Goal: Information Seeking & Learning: Find specific page/section

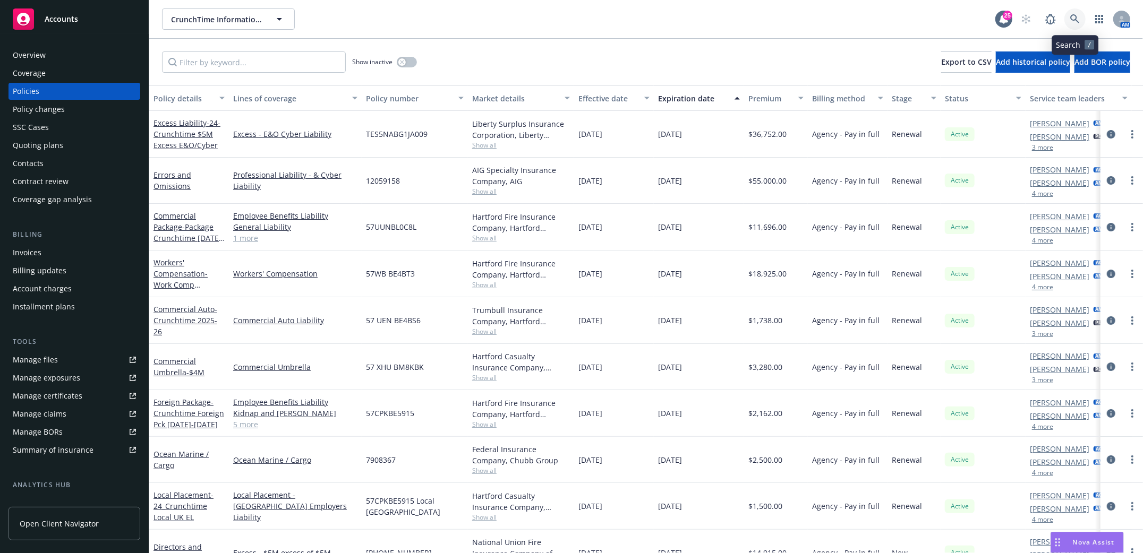
click at [1073, 19] on icon at bounding box center [1075, 19] width 10 height 10
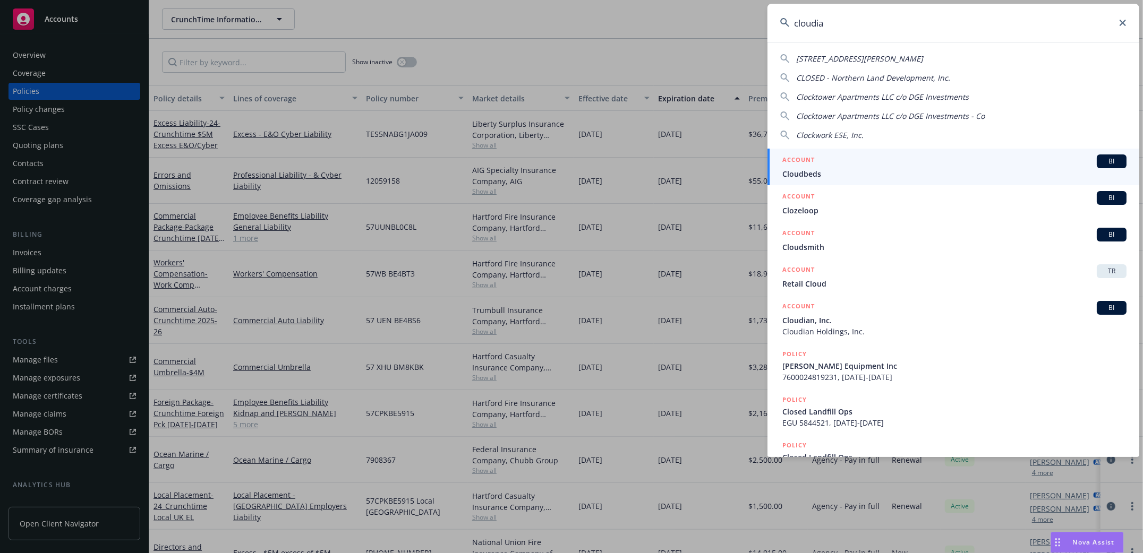
type input "cloudian"
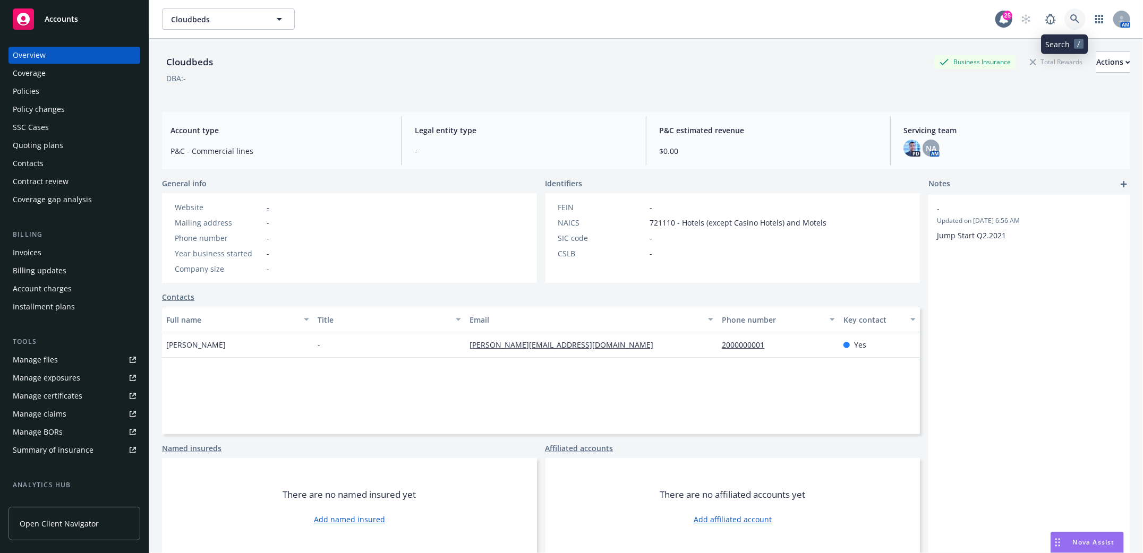
click at [1070, 15] on icon at bounding box center [1074, 18] width 9 height 9
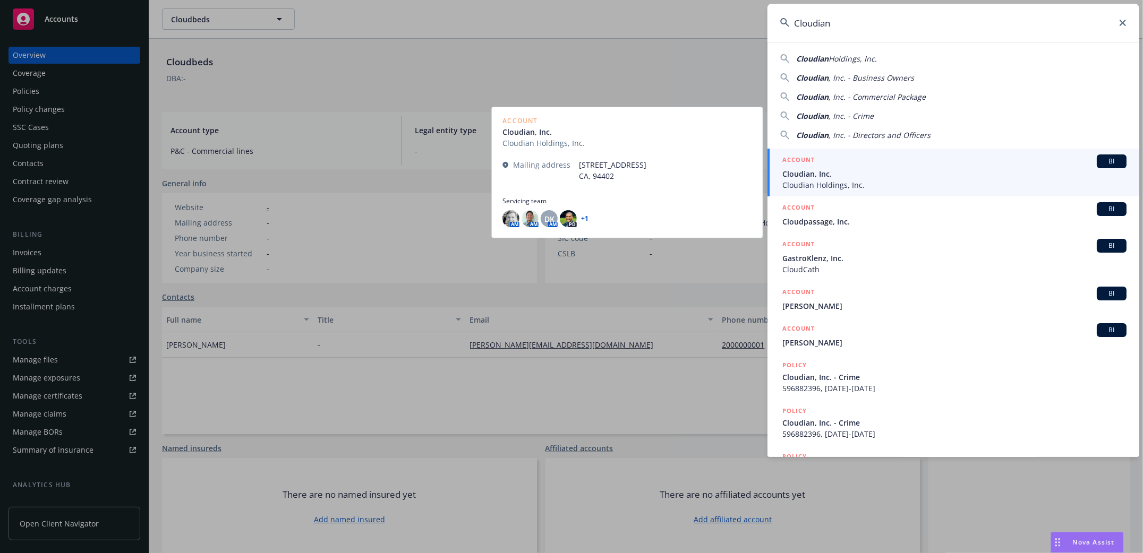
type input "Cloudian"
click at [816, 184] on span "Cloudian Holdings, Inc." at bounding box center [954, 184] width 344 height 11
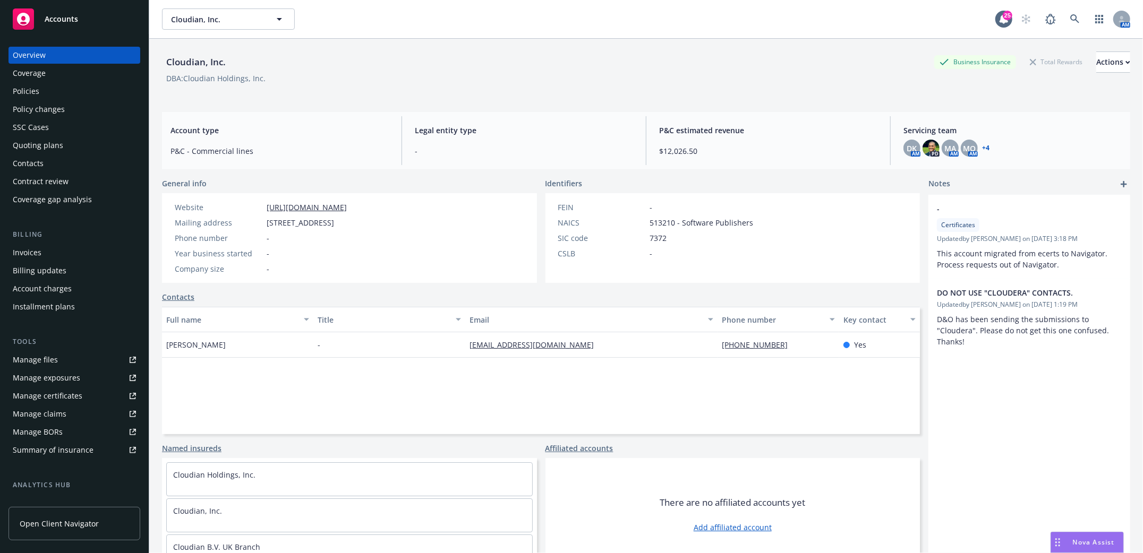
click at [27, 85] on div "Policies" at bounding box center [26, 91] width 27 height 17
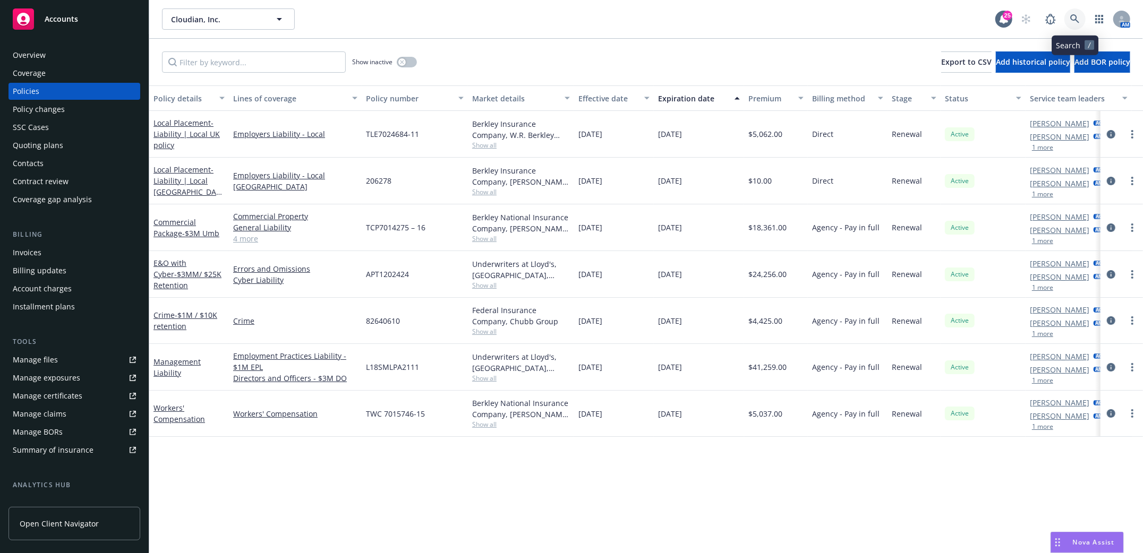
click at [1075, 18] on icon at bounding box center [1075, 19] width 10 height 10
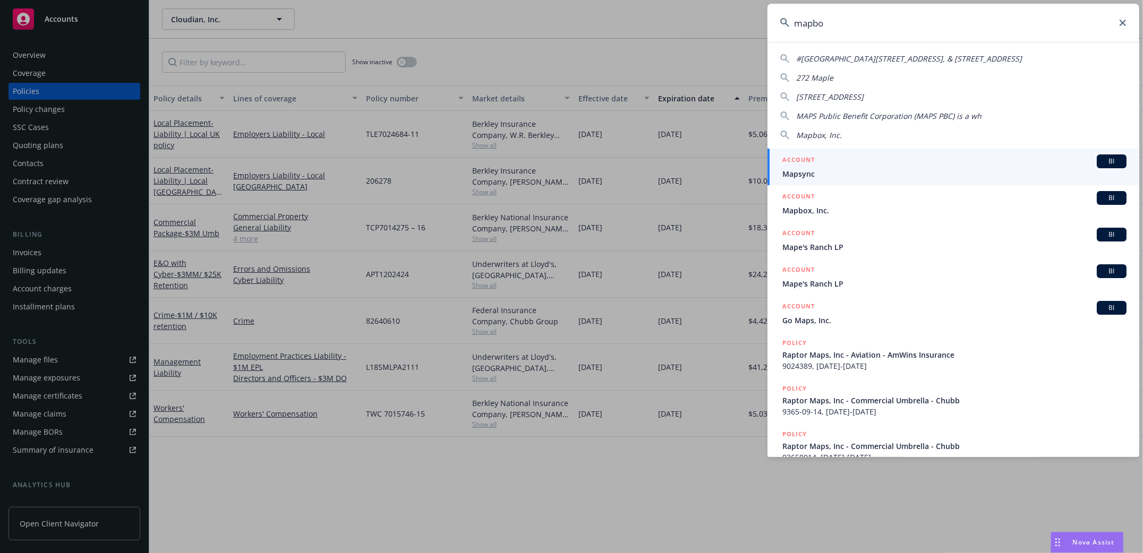
type input "mapbox"
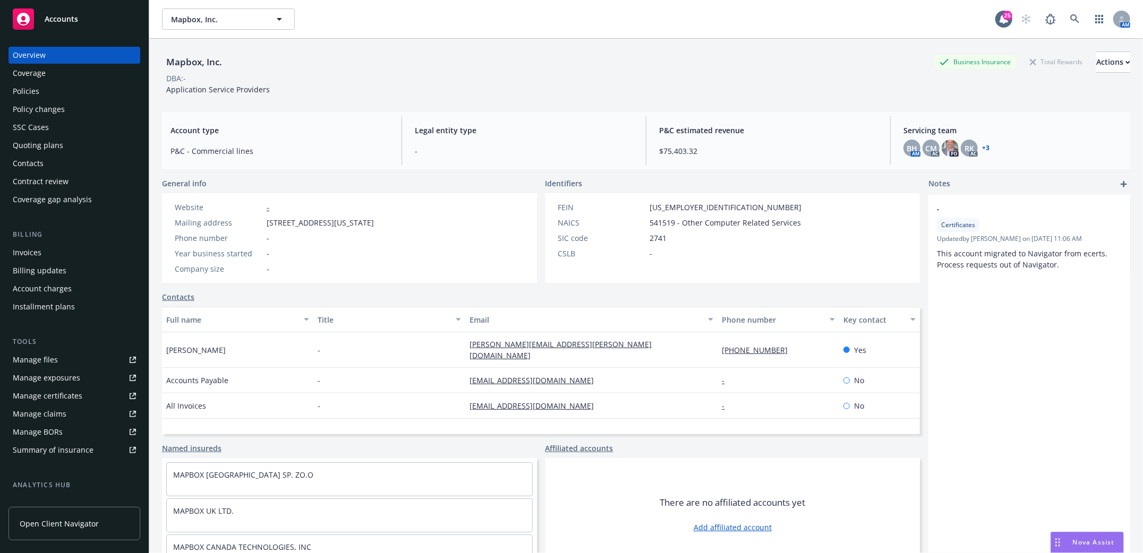
click at [28, 89] on div "Policies" at bounding box center [26, 91] width 27 height 17
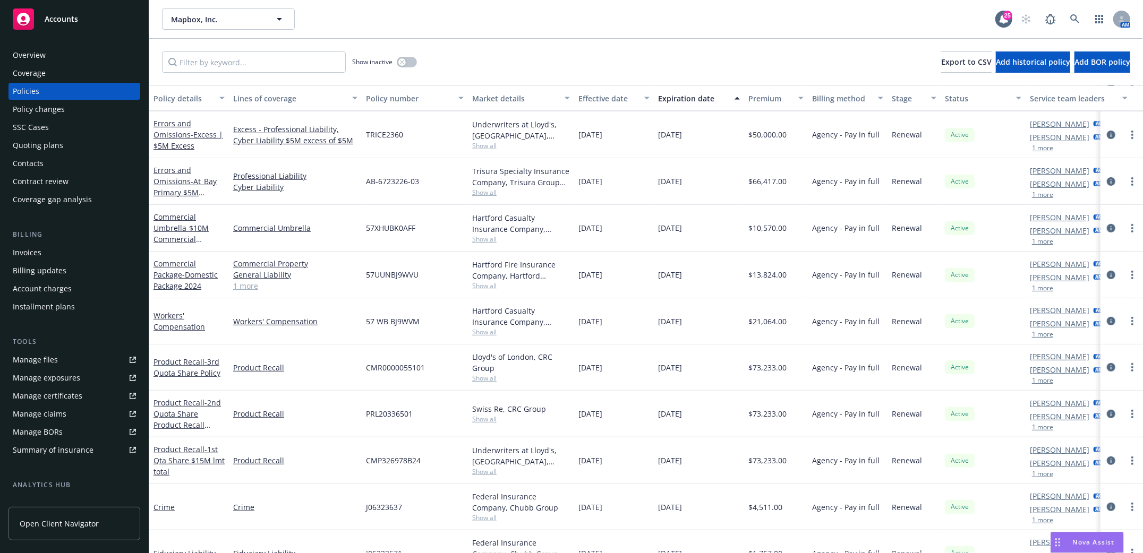
scroll to position [192, 0]
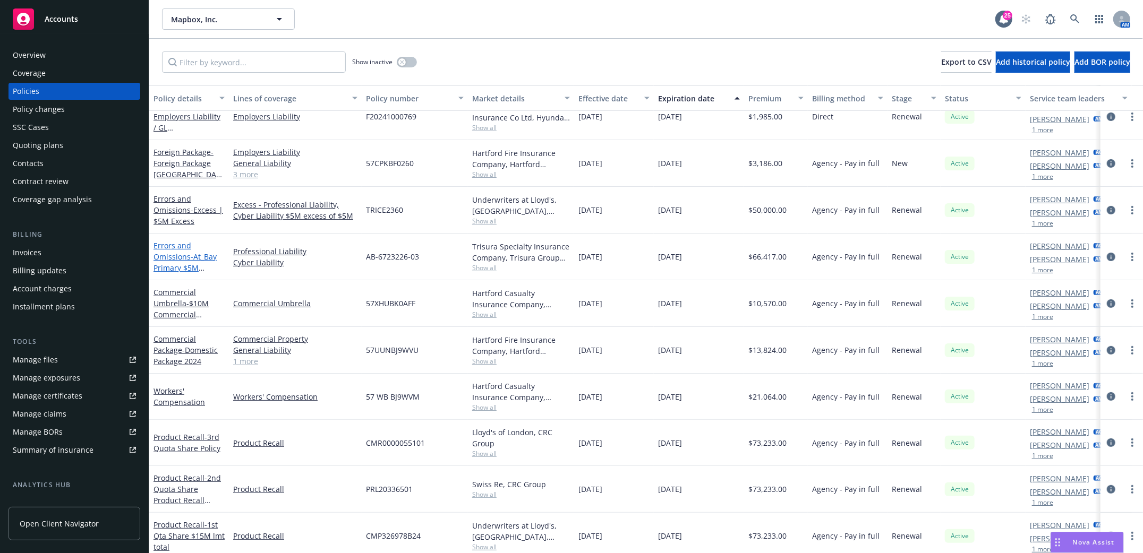
click at [171, 258] on link "Errors and Omissions - At_Bay Primary $5M E&O/Cyber 2024" at bounding box center [184, 263] width 63 height 44
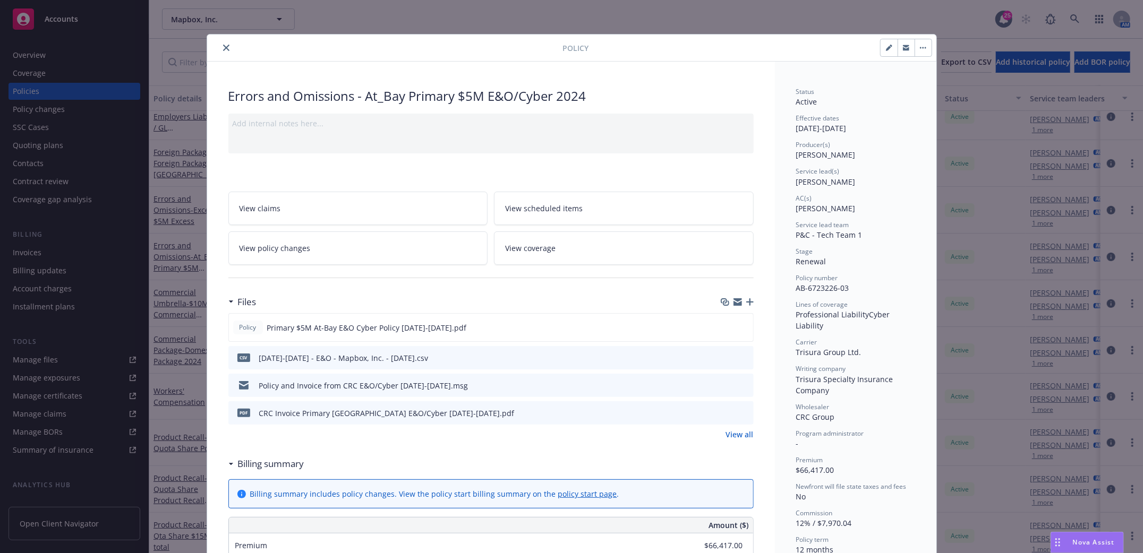
click at [223, 45] on icon "close" at bounding box center [226, 48] width 6 height 6
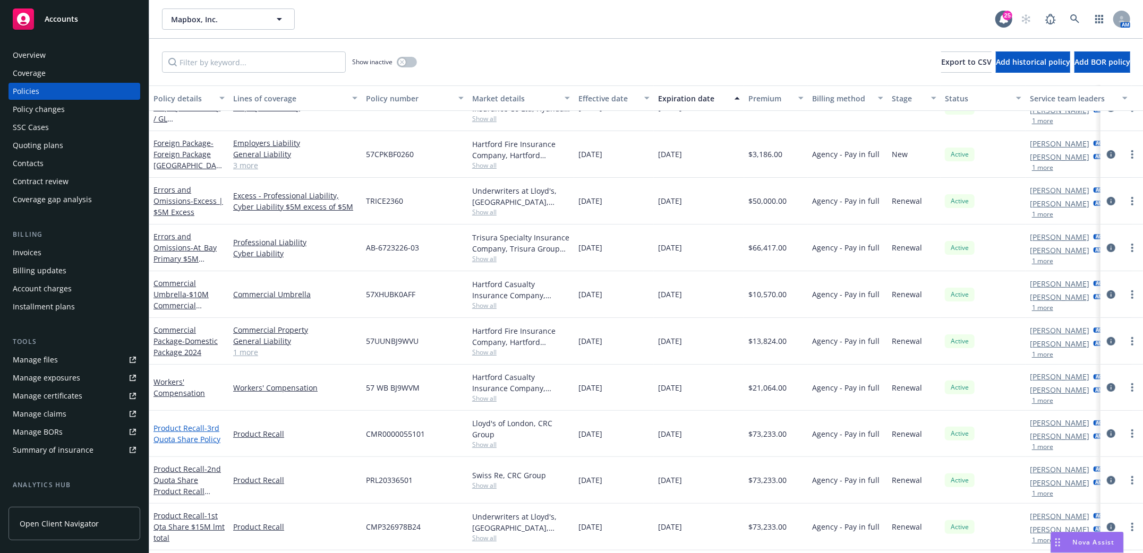
scroll to position [192, 0]
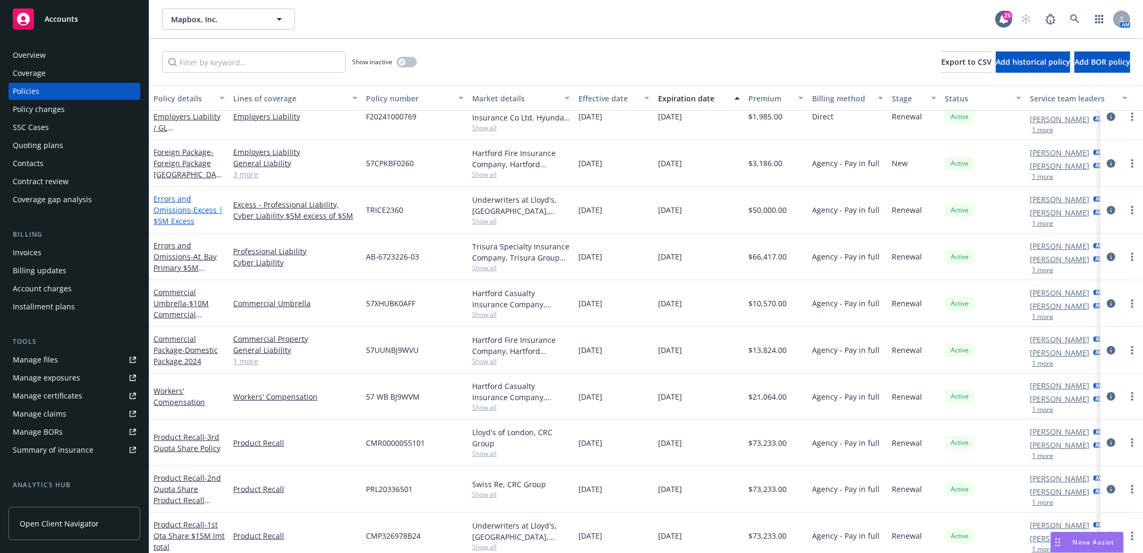
click at [182, 208] on link "Errors and Omissions - Excess | $5M Excess" at bounding box center [188, 210] width 70 height 32
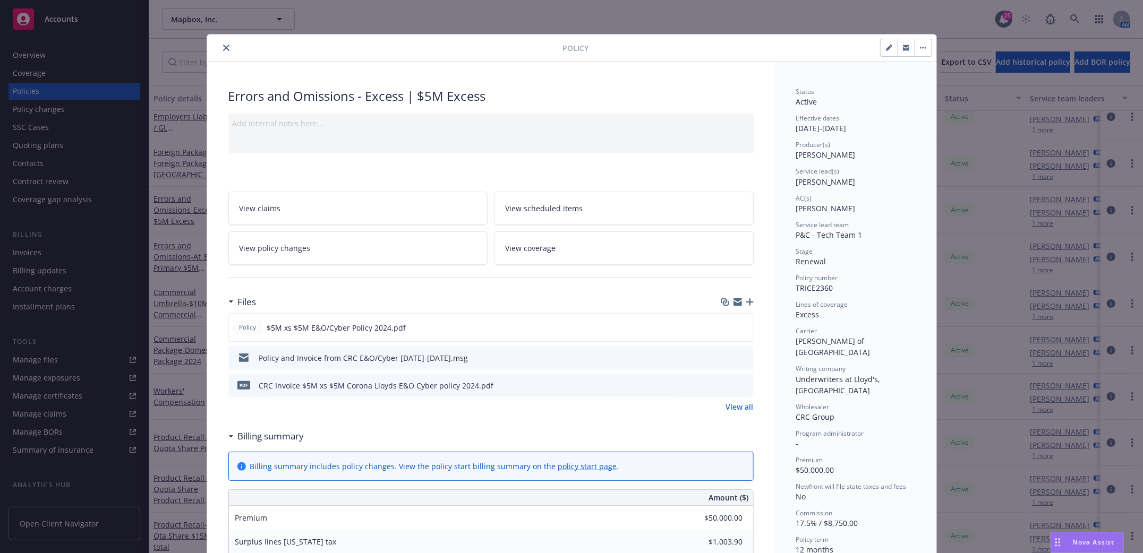
click at [223, 45] on icon "close" at bounding box center [226, 48] width 6 height 6
